Goal: Task Accomplishment & Management: Manage account settings

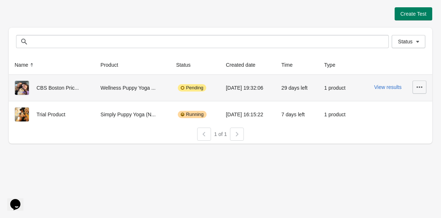
click at [418, 87] on icon "button" at bounding box center [419, 87] width 7 height 7
click at [395, 107] on span "Delete" at bounding box center [398, 106] width 43 height 7
click at [393, 104] on span "Delete" at bounding box center [398, 106] width 43 height 7
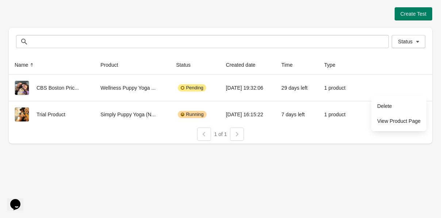
click at [320, 173] on div "Create Test Status Status Name Product Status Created date Time Type CBS Boston…" at bounding box center [220, 109] width 441 height 218
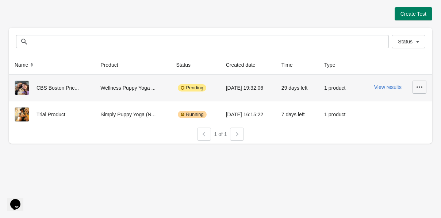
click at [415, 89] on button "button" at bounding box center [420, 87] width 14 height 13
